Goal: Check status: Check status

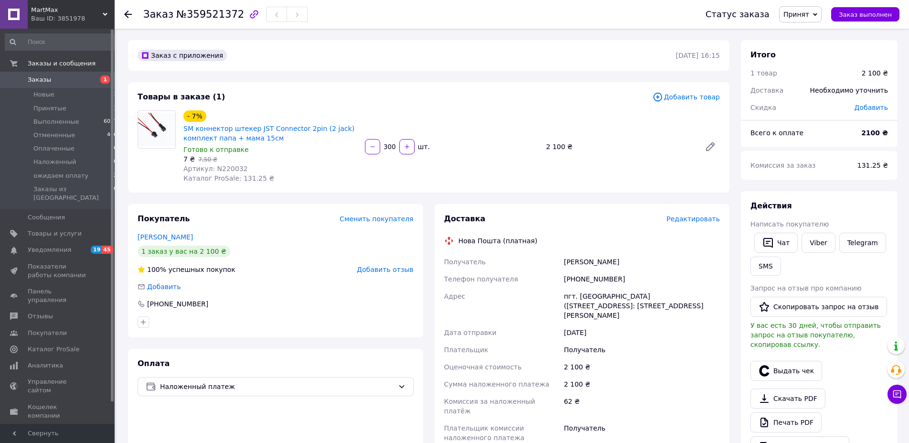
click at [810, 11] on span "Принят" at bounding box center [797, 15] width 26 height 8
click at [816, 79] on li "Наложенный" at bounding box center [812, 76] width 65 height 14
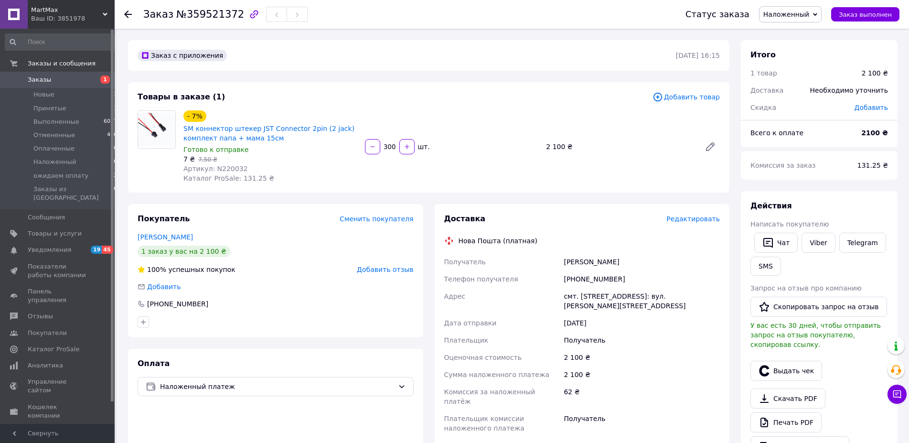
click at [42, 79] on span "Заказы" at bounding box center [39, 80] width 23 height 9
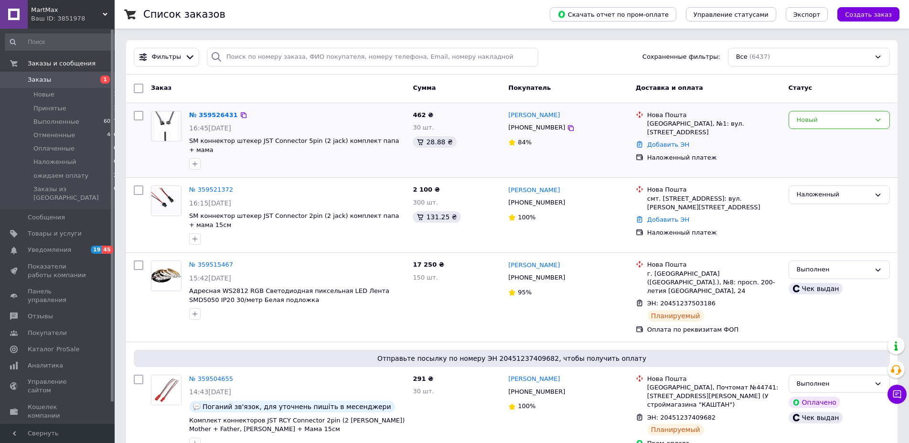
click at [841, 115] on div "Новый" at bounding box center [839, 120] width 101 height 19
click at [814, 140] on li "Принят" at bounding box center [839, 140] width 100 height 18
click at [43, 79] on span "Заказы" at bounding box center [39, 80] width 23 height 9
